Goal: Task Accomplishment & Management: Manage account settings

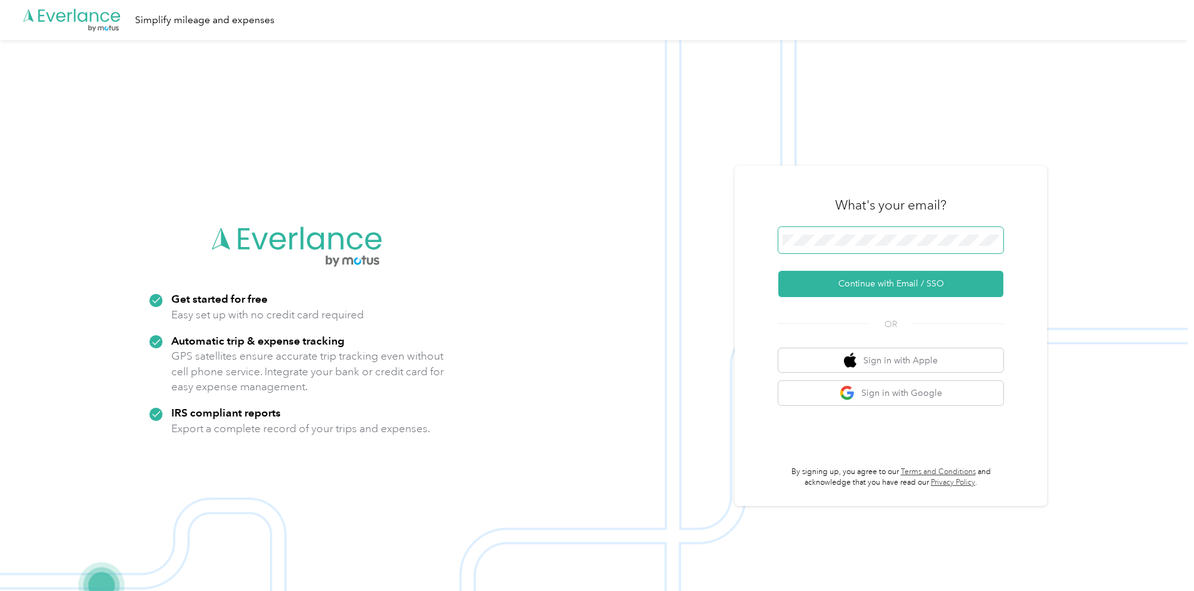
click at [857, 227] on span at bounding box center [890, 240] width 225 height 26
click at [778, 271] on button "Continue with Email / SSO" at bounding box center [890, 284] width 225 height 26
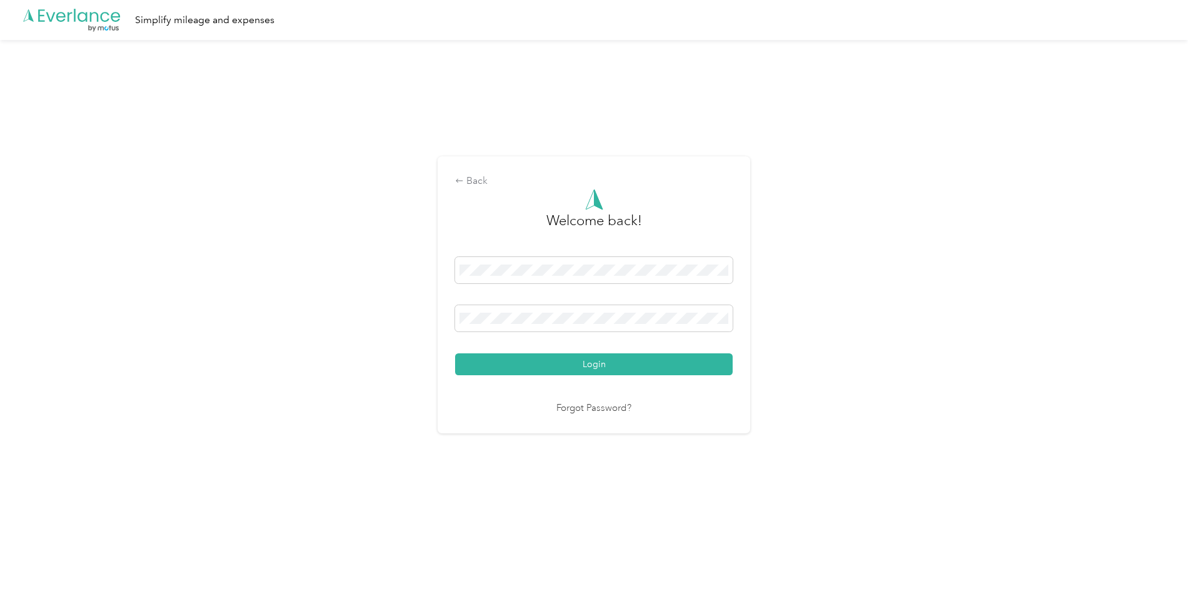
click at [511, 351] on div "Login" at bounding box center [594, 316] width 278 height 118
click at [513, 357] on button "Login" at bounding box center [594, 364] width 278 height 22
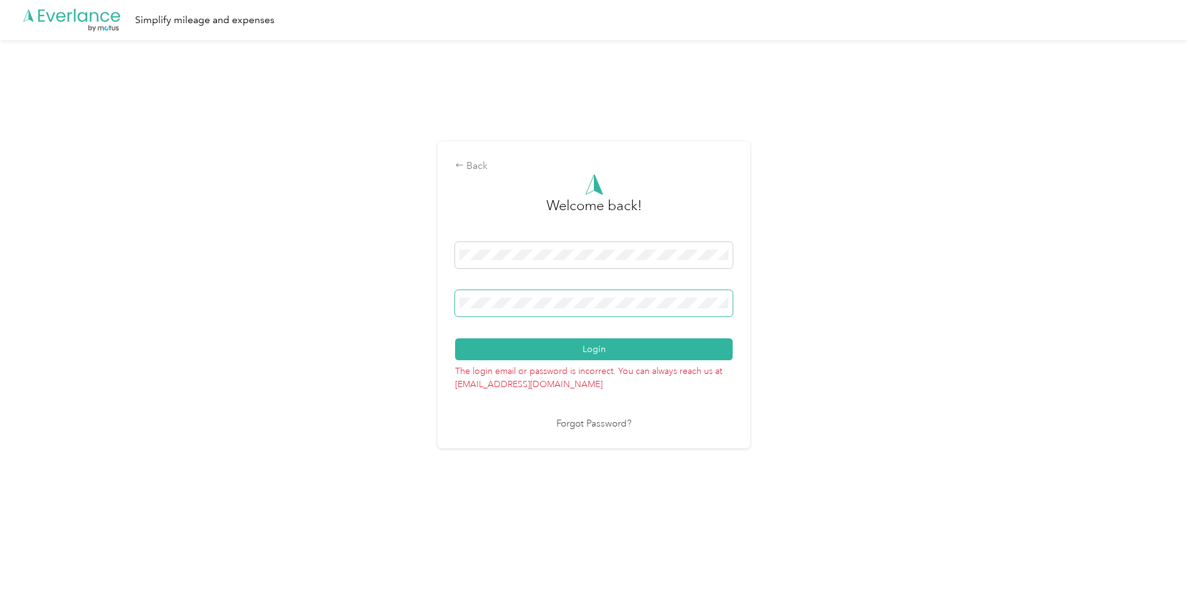
click at [437, 313] on div "Back Welcome back! Login The login email or password is incorrect. You can alwa…" at bounding box center [594, 300] width 1188 height 520
click at [455, 338] on button "Login" at bounding box center [594, 349] width 278 height 22
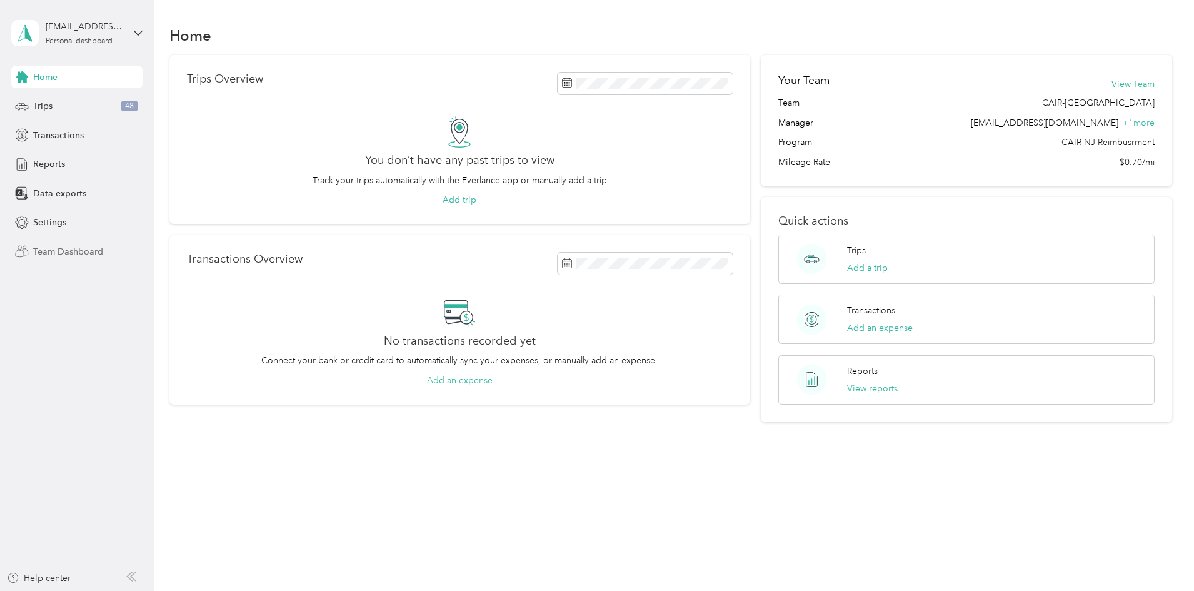
click at [69, 250] on span "Team Dashboard" at bounding box center [68, 251] width 70 height 13
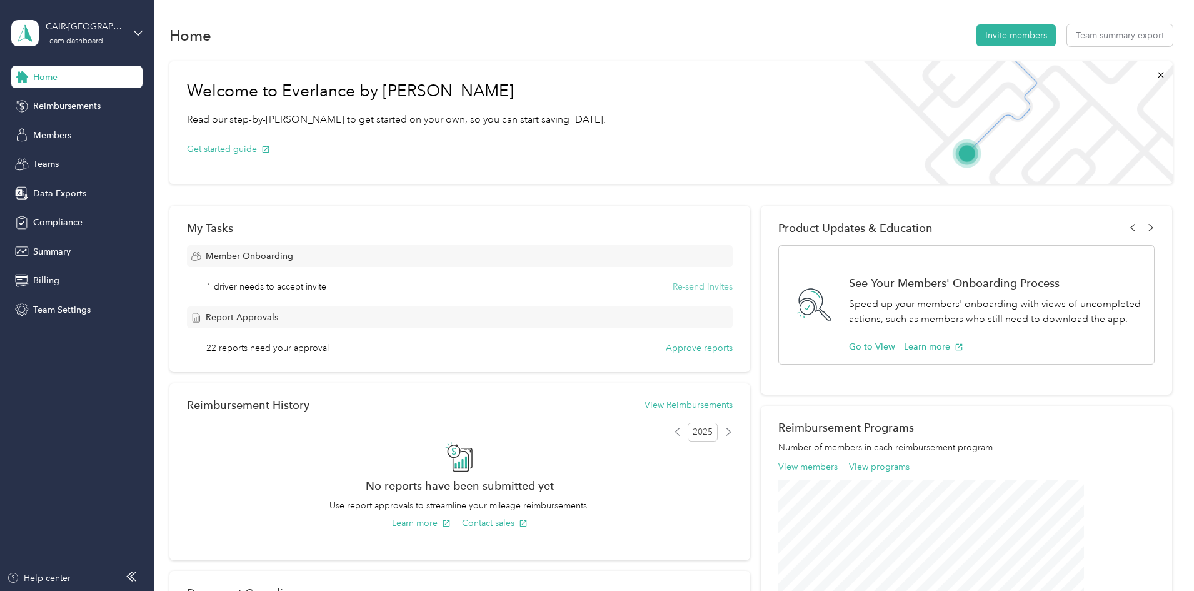
click at [675, 284] on button "Re-send invites" at bounding box center [703, 286] width 60 height 13
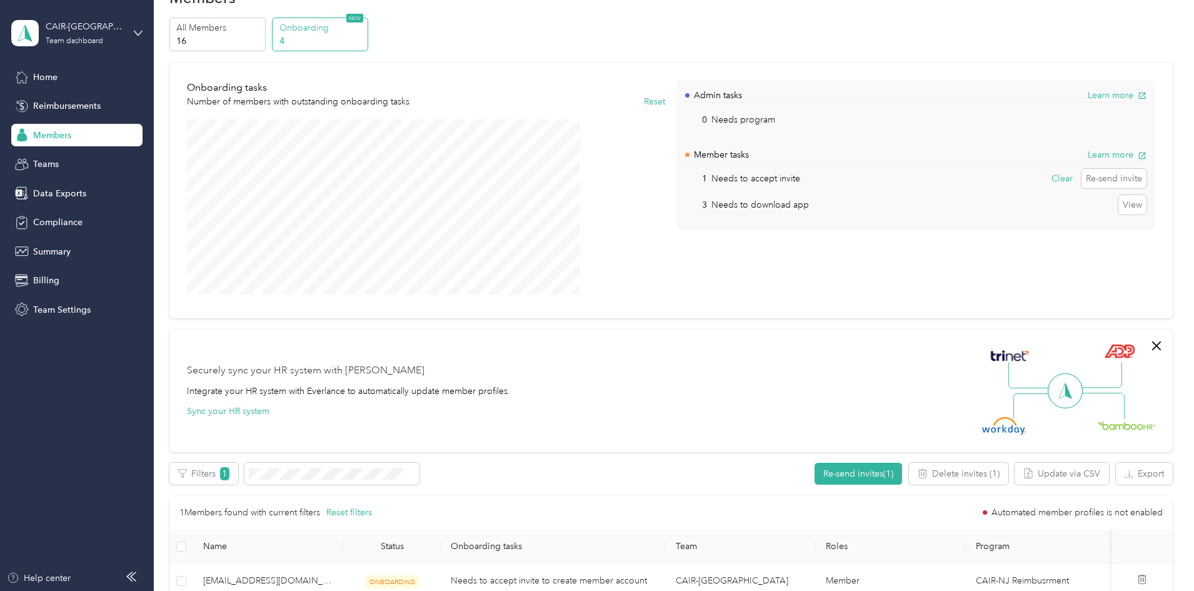
scroll to position [188, 0]
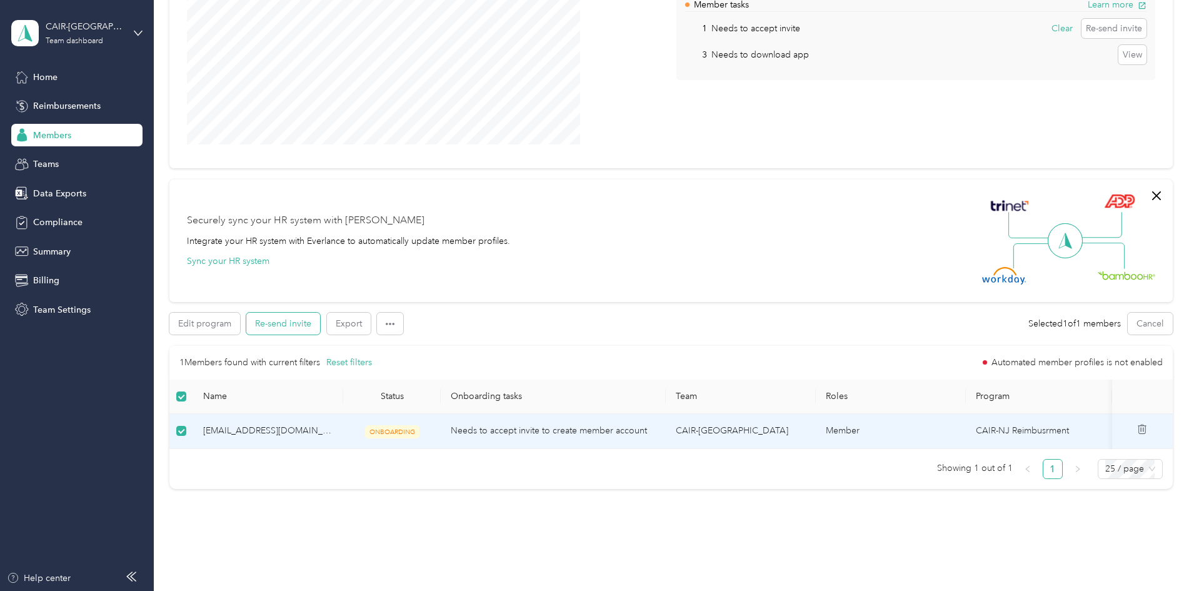
click at [320, 318] on button "Re-send invite" at bounding box center [283, 324] width 74 height 22
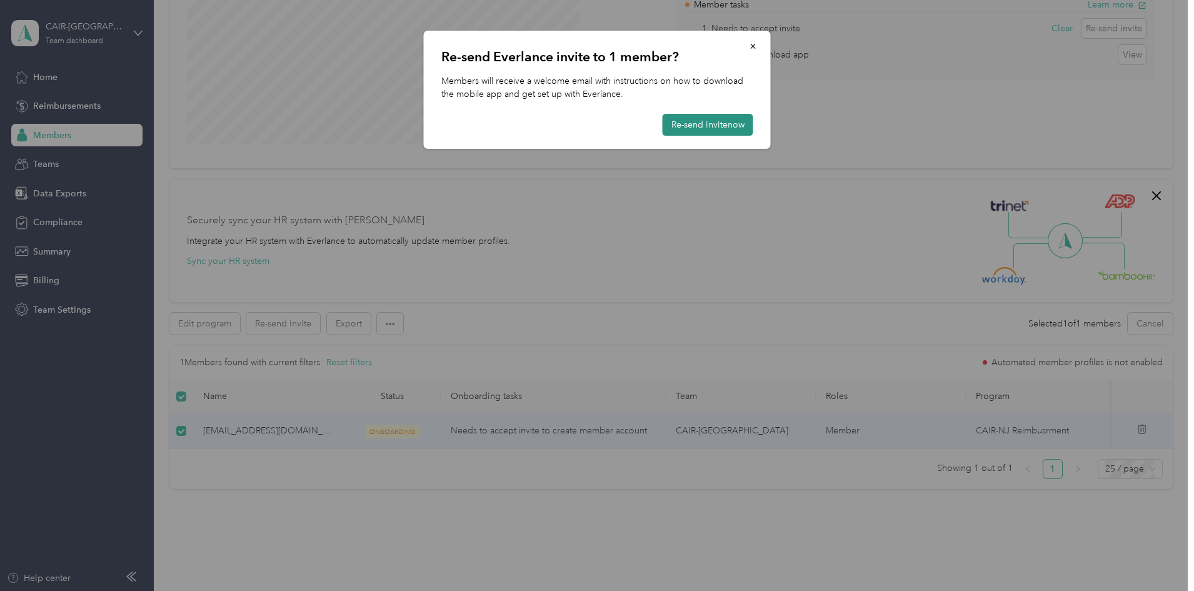
click at [681, 127] on button "Re-send invite now" at bounding box center [708, 125] width 91 height 22
